Goal: Obtain resource: Download file/media

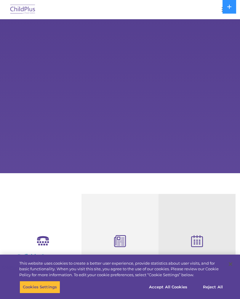
select select "MEDIUM"
click at [187, 49] on rs-slides "Learn More Request a Demo The Future of ChildPlus is Here! Boost your productiv…" at bounding box center [120, 96] width 240 height 154
click at [194, 7] on div at bounding box center [120, 9] width 216 height 14
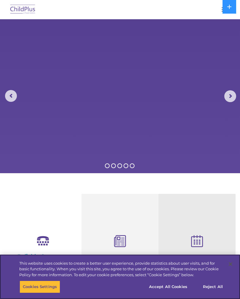
click at [182, 287] on button "Accept All Cookies" at bounding box center [168, 287] width 45 height 12
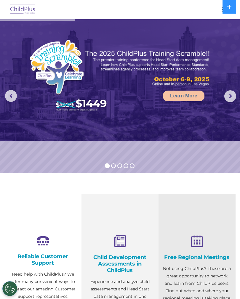
click at [219, 13] on button "button" at bounding box center [225, 9] width 12 height 9
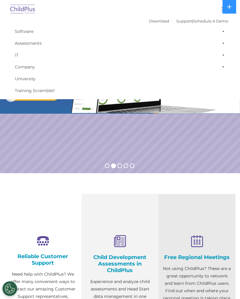
click at [219, 9] on button "button" at bounding box center [225, 9] width 12 height 9
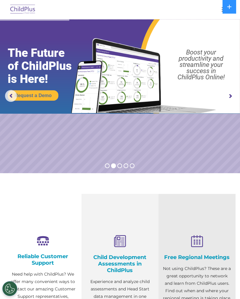
click at [26, 11] on img at bounding box center [23, 10] width 28 height 14
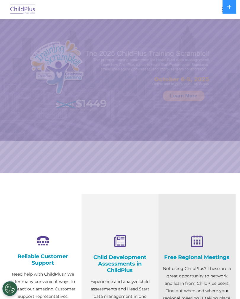
select select "MEDIUM"
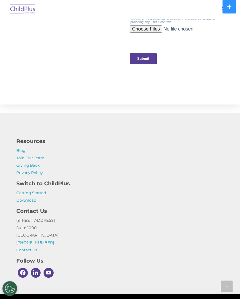
scroll to position [670, 0]
click at [238, 147] on div "Resources Blog Join Our Team Giving Back Privacy Policy Switch to ChildPlus Get…" at bounding box center [120, 206] width 240 height 145
click at [24, 200] on link "Download" at bounding box center [26, 200] width 20 height 5
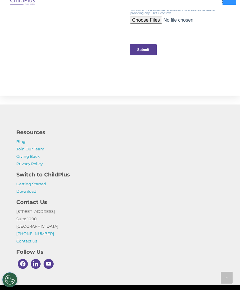
scroll to position [679, 0]
